Goal: Task Accomplishment & Management: Use online tool/utility

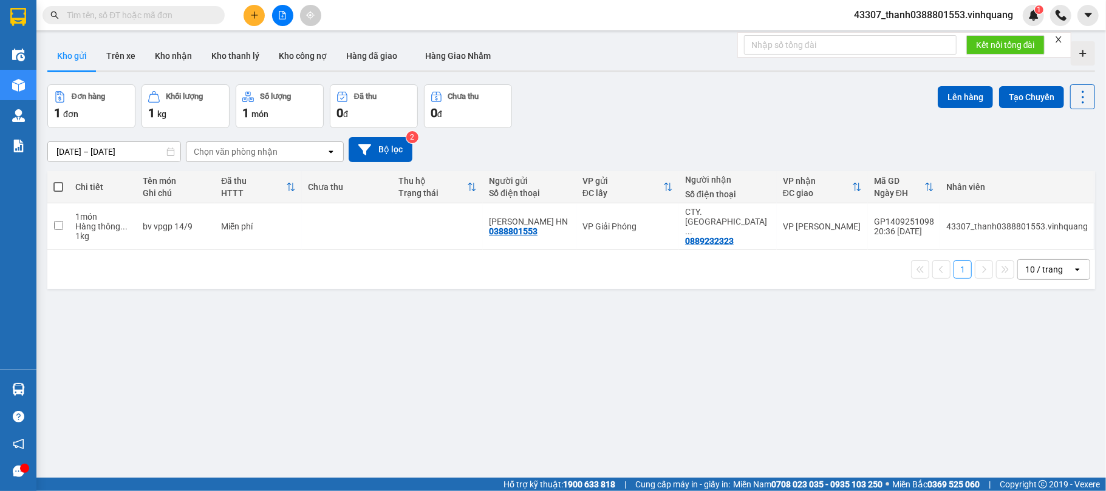
click at [938, 18] on span "43307_thanh0388801553.vinhquang" at bounding box center [933, 14] width 179 height 15
click at [895, 32] on span "Đăng xuất" at bounding box center [940, 37] width 152 height 13
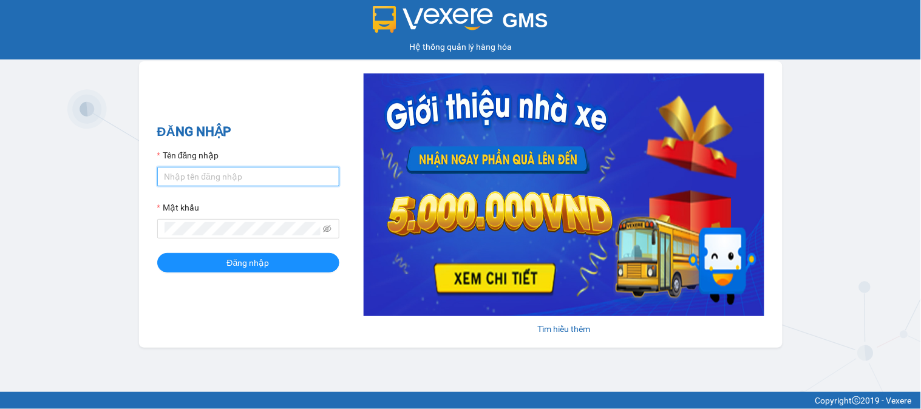
type input "hang0947490696.vinhquang"
drag, startPoint x: 0, startPoint y: 0, endPoint x: 265, endPoint y: 174, distance: 316.7
click at [265, 174] on input "hang0947490696.vinhquang" at bounding box center [248, 176] width 182 height 19
drag, startPoint x: 290, startPoint y: 179, endPoint x: 95, endPoint y: 179, distance: 195.6
click at [101, 179] on div "GMS Hệ thống quản lý hàng hóa ĐĂNG NHẬP Tên đăng nhập hang0947490696.vinhquang …" at bounding box center [460, 196] width 921 height 392
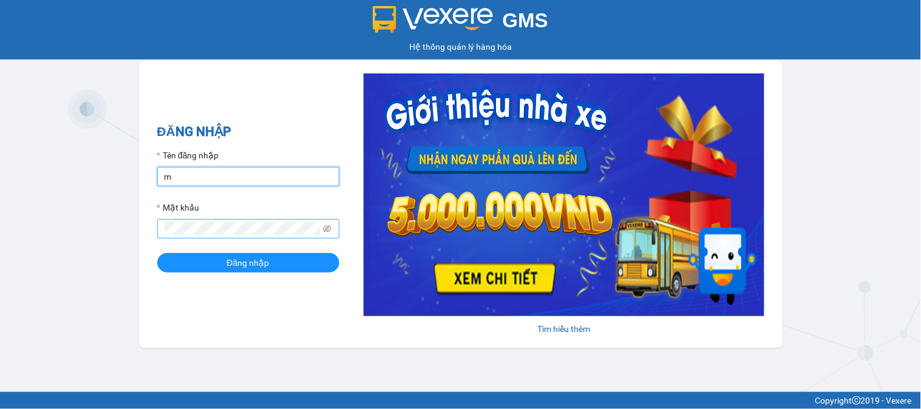
type input "manh0987834906.vinhquang"
click at [100, 238] on div "GMS Hệ thống quản lý hàng hóa ĐĂNG NHẬP Tên đăng nhập manh0987834906.vinhquang …" at bounding box center [460, 196] width 921 height 392
click at [157, 253] on button "Đăng nhập" at bounding box center [248, 262] width 182 height 19
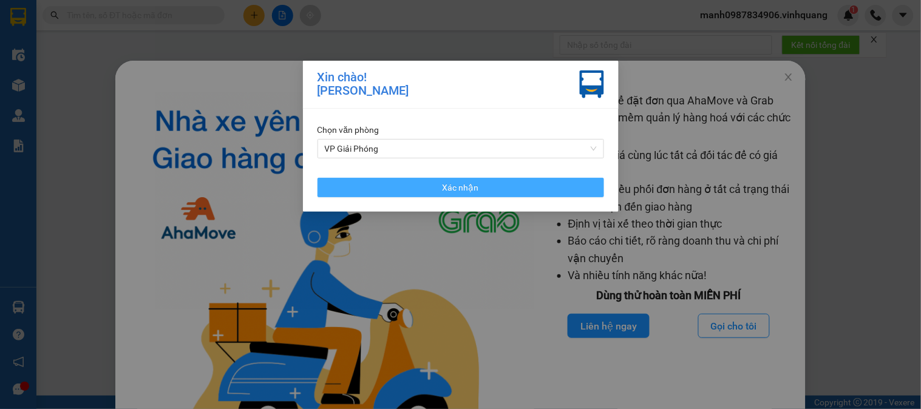
click at [448, 185] on span "Xác nhận" at bounding box center [461, 187] width 36 height 13
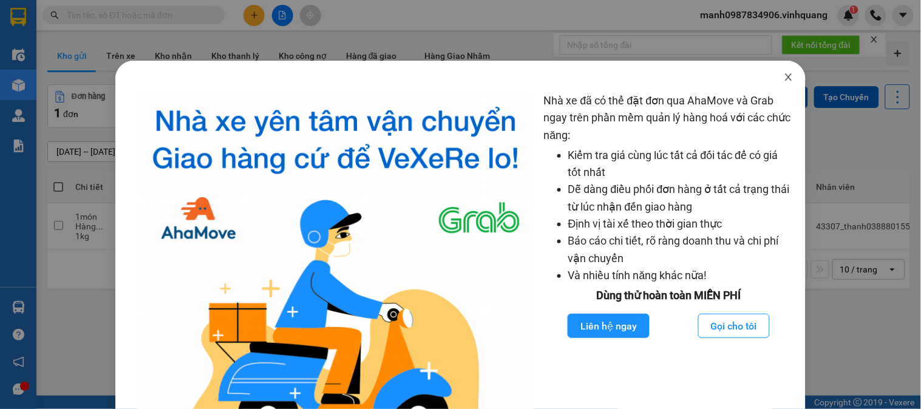
click at [784, 77] on icon "close" at bounding box center [789, 77] width 10 height 10
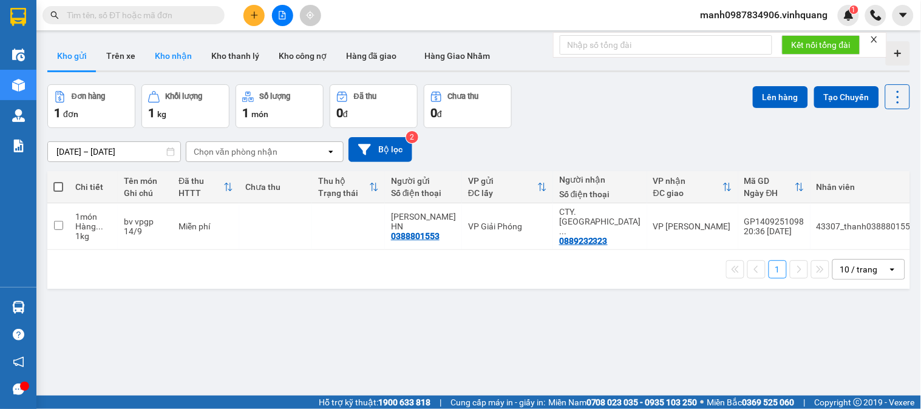
click at [179, 50] on button "Kho nhận" at bounding box center [173, 55] width 56 height 29
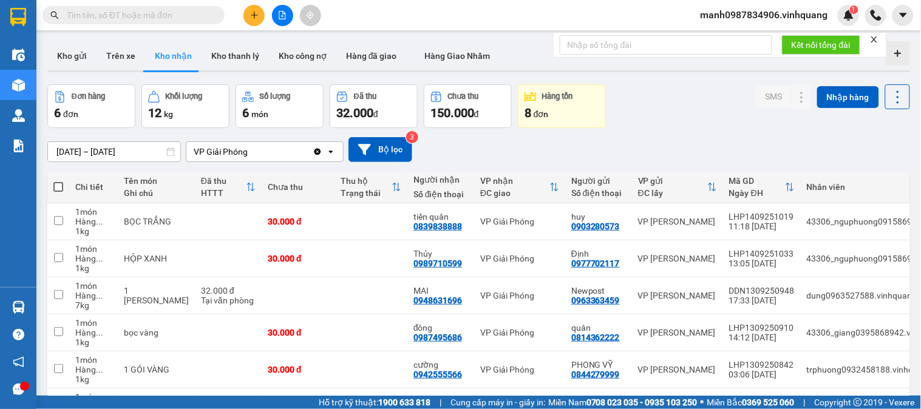
click at [556, 108] on div "8 đơn" at bounding box center [562, 112] width 75 height 17
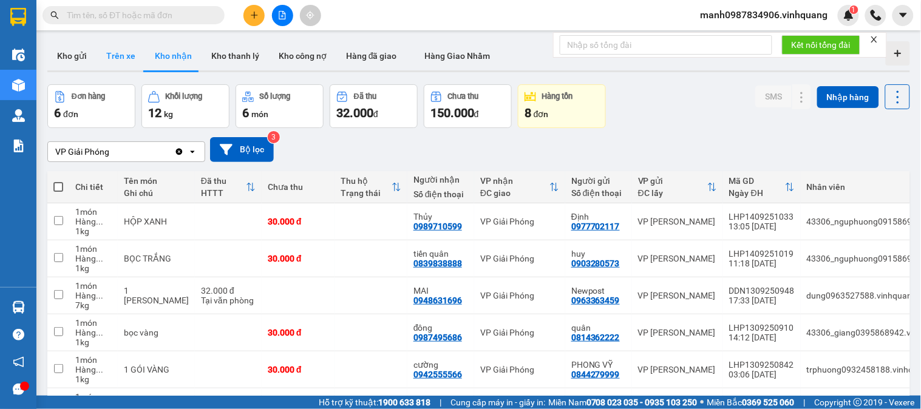
click at [126, 56] on button "Trên xe" at bounding box center [121, 55] width 49 height 29
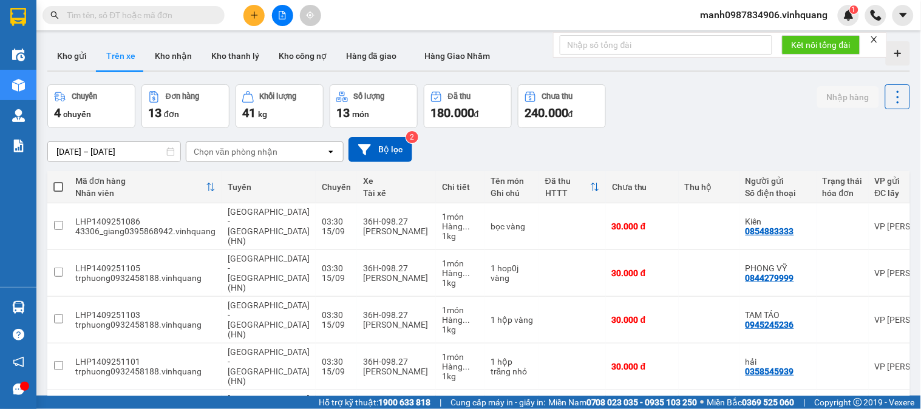
click at [239, 152] on div "Chọn văn phòng nhận" at bounding box center [236, 152] width 84 height 12
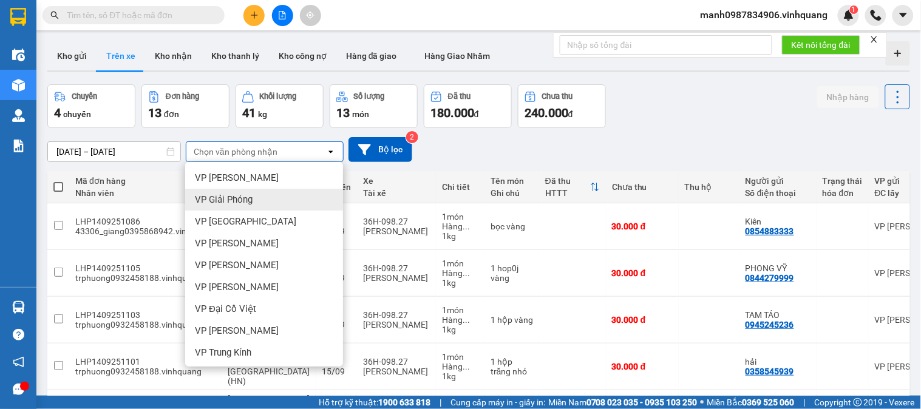
click at [242, 197] on span "VP Giải Phóng" at bounding box center [224, 200] width 58 height 12
